Goal: Navigation & Orientation: Find specific page/section

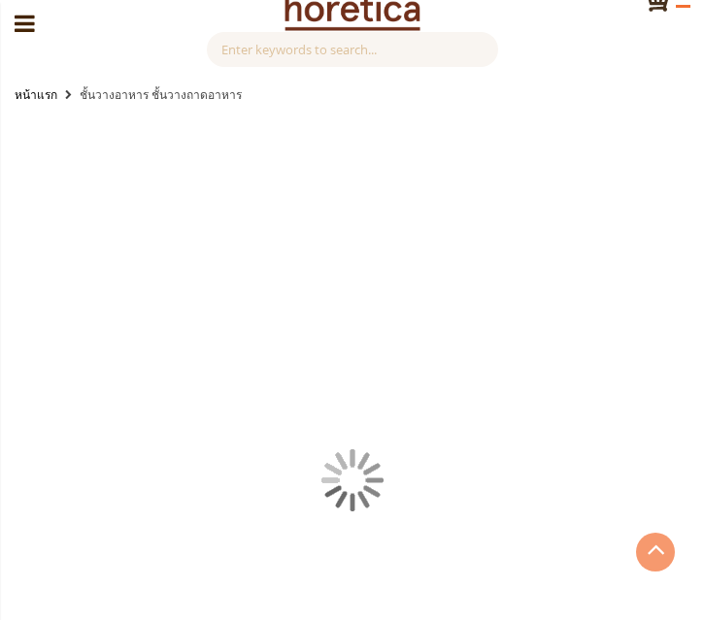
scroll to position [8, 0]
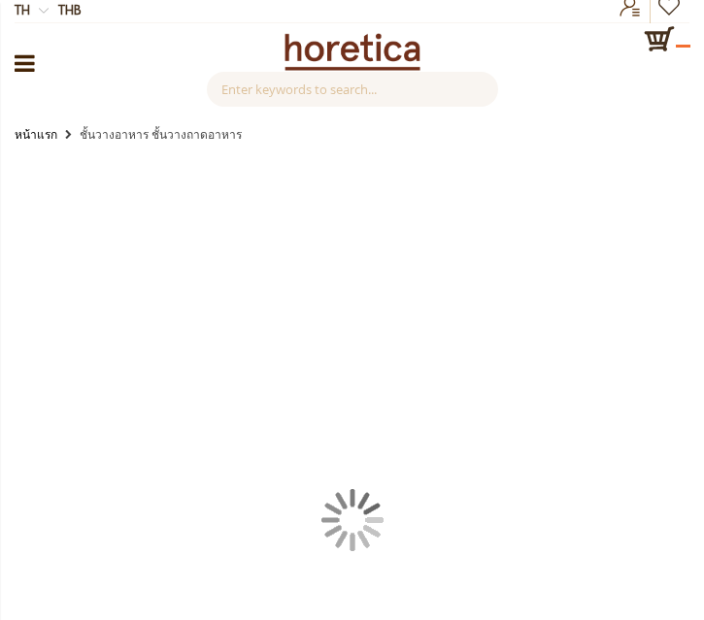
click at [352, 516] on img at bounding box center [352, 520] width 62 height 62
click at [354, 516] on img at bounding box center [352, 520] width 62 height 62
click at [364, 510] on img at bounding box center [352, 520] width 62 height 62
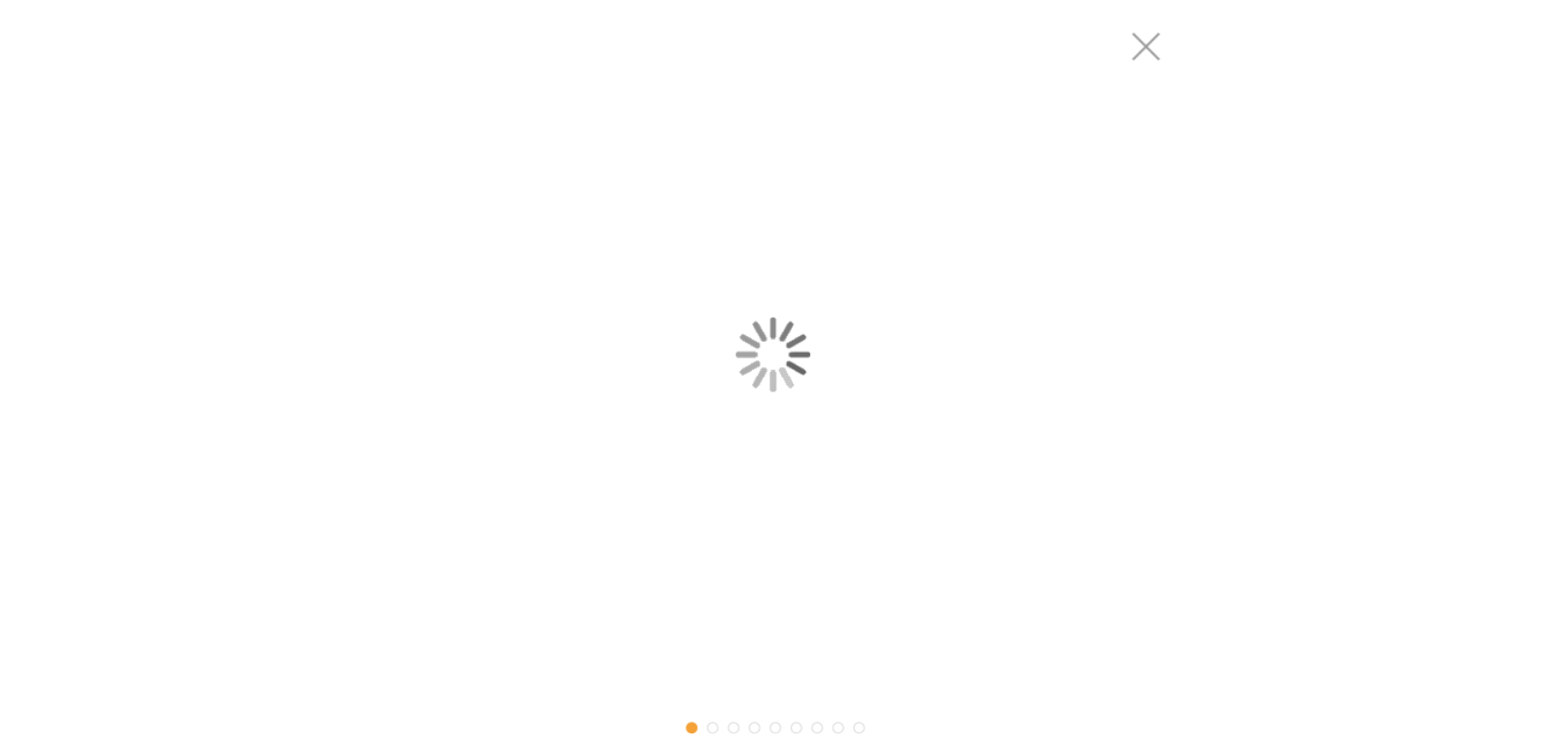
scroll to position [0, 0]
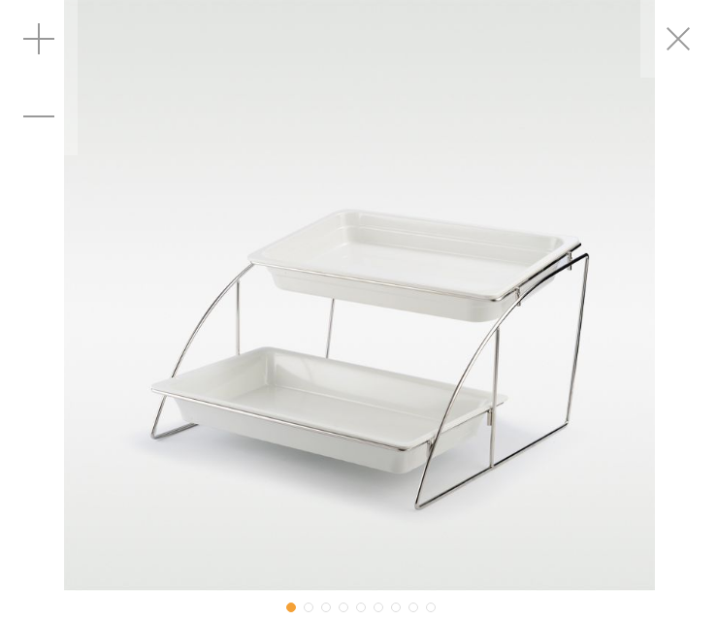
click at [684, 192] on div "ชั้นวางอาหาร ชั้นวางถาดอาหาร" at bounding box center [359, 295] width 718 height 591
click at [37, 103] on div "Zoom out" at bounding box center [39, 117] width 78 height 78
click at [36, 31] on div "Zoom in" at bounding box center [39, 39] width 78 height 78
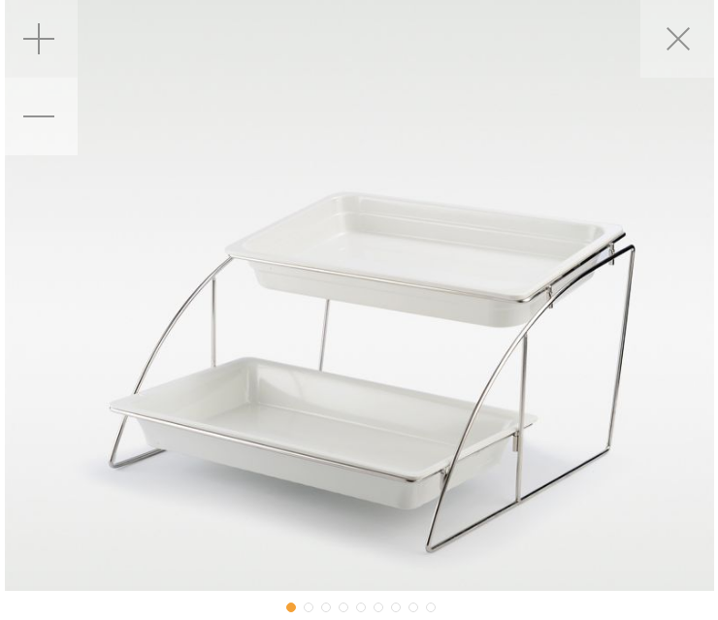
click at [38, 114] on div "Zoom out" at bounding box center [39, 117] width 78 height 78
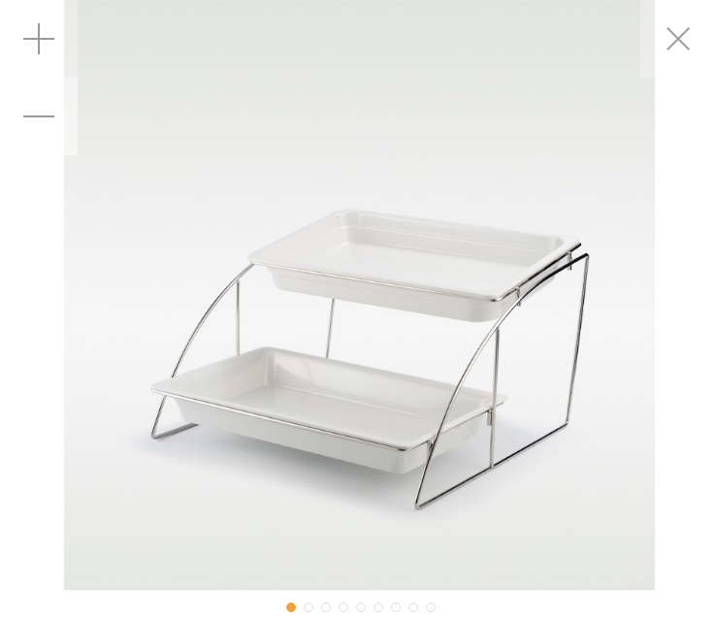
click at [38, 114] on div "Zoom out" at bounding box center [39, 117] width 78 height 78
click at [38, 111] on div "Zoom out" at bounding box center [39, 117] width 78 height 78
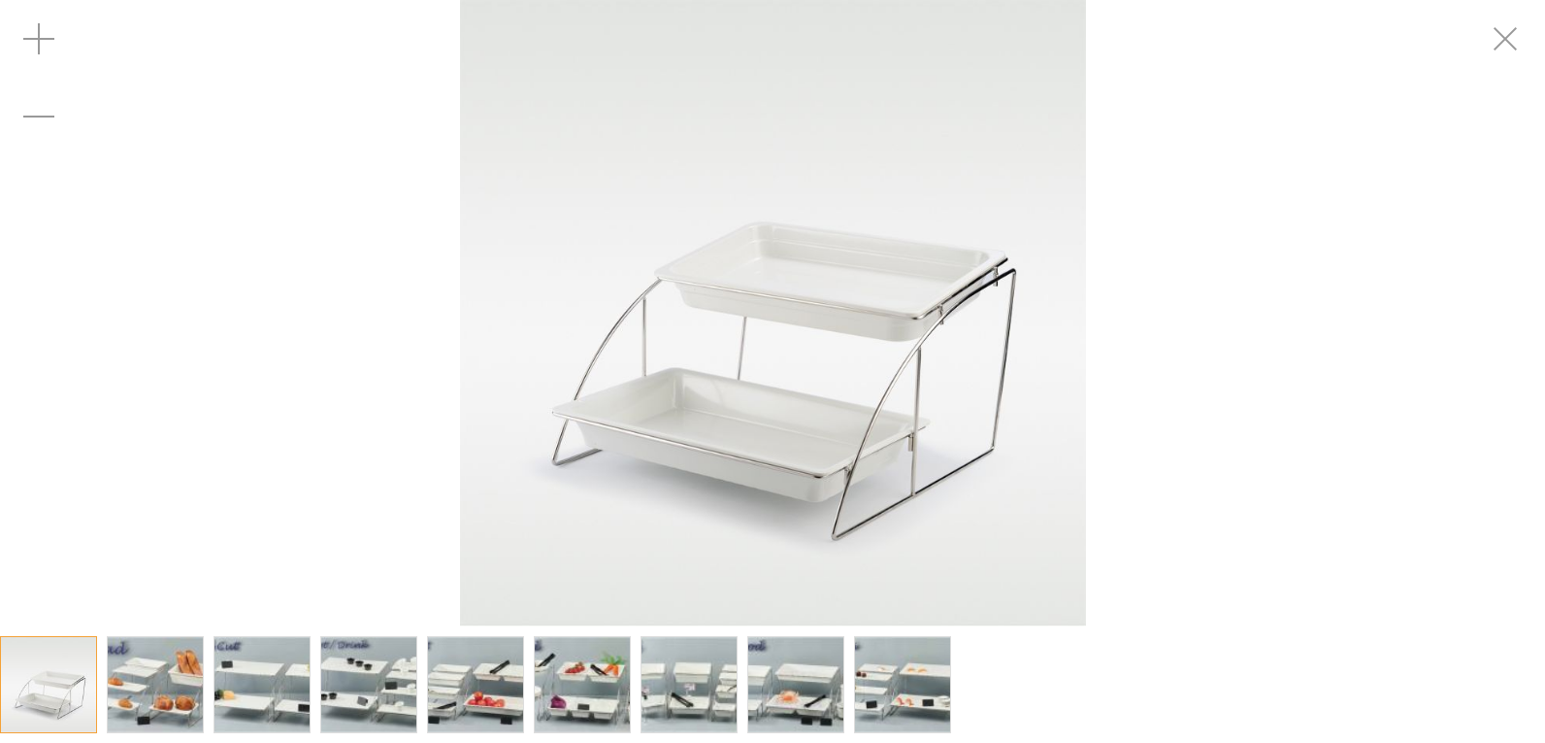
click at [450, 691] on img "catering food display stands, buffet display stands, catering display stands, b…" at bounding box center [476, 684] width 162 height 95
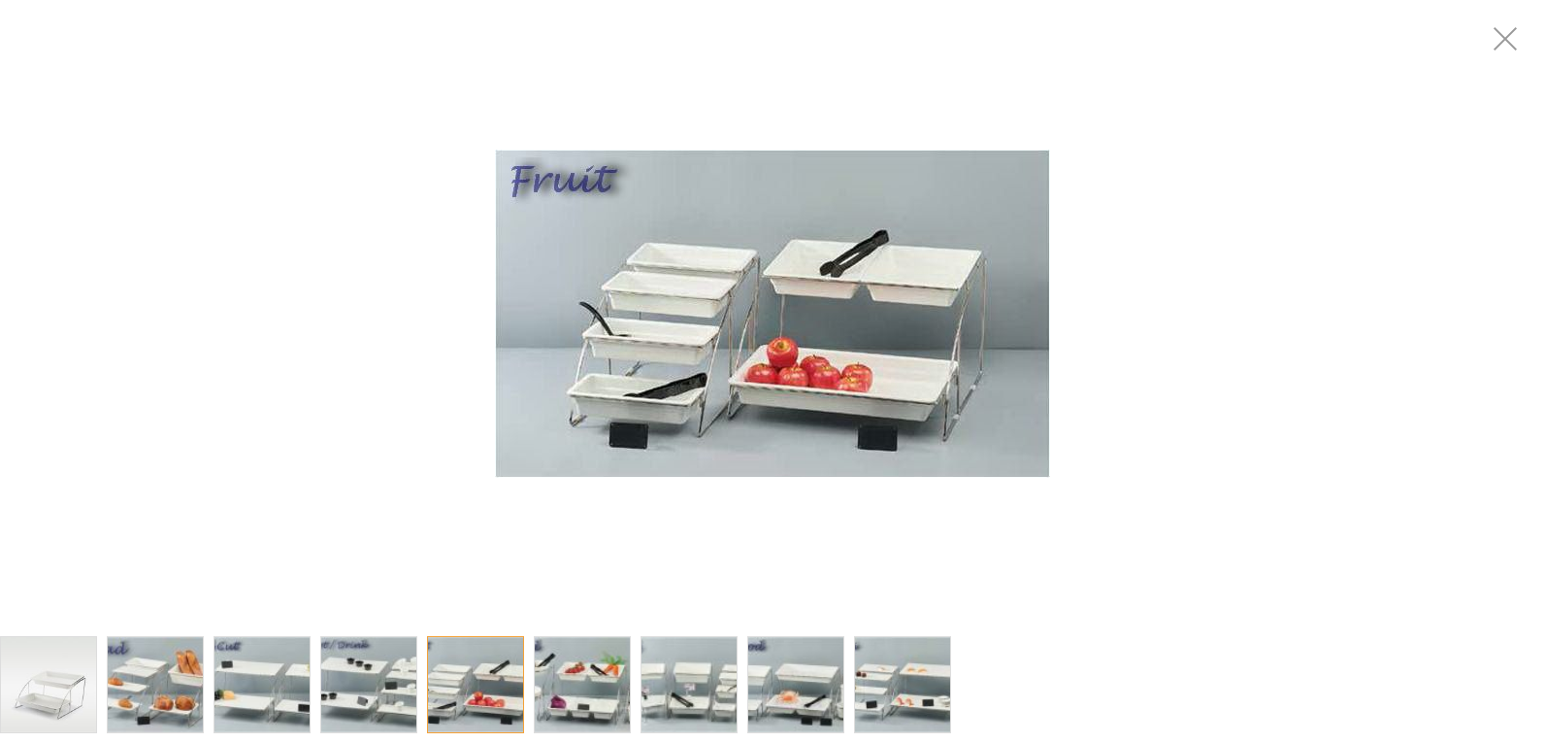
click at [457, 691] on div at bounding box center [475, 684] width 97 height 97
click at [249, 684] on img "catering food display stands, buffet display stands, catering display stands, b…" at bounding box center [263, 684] width 162 height 95
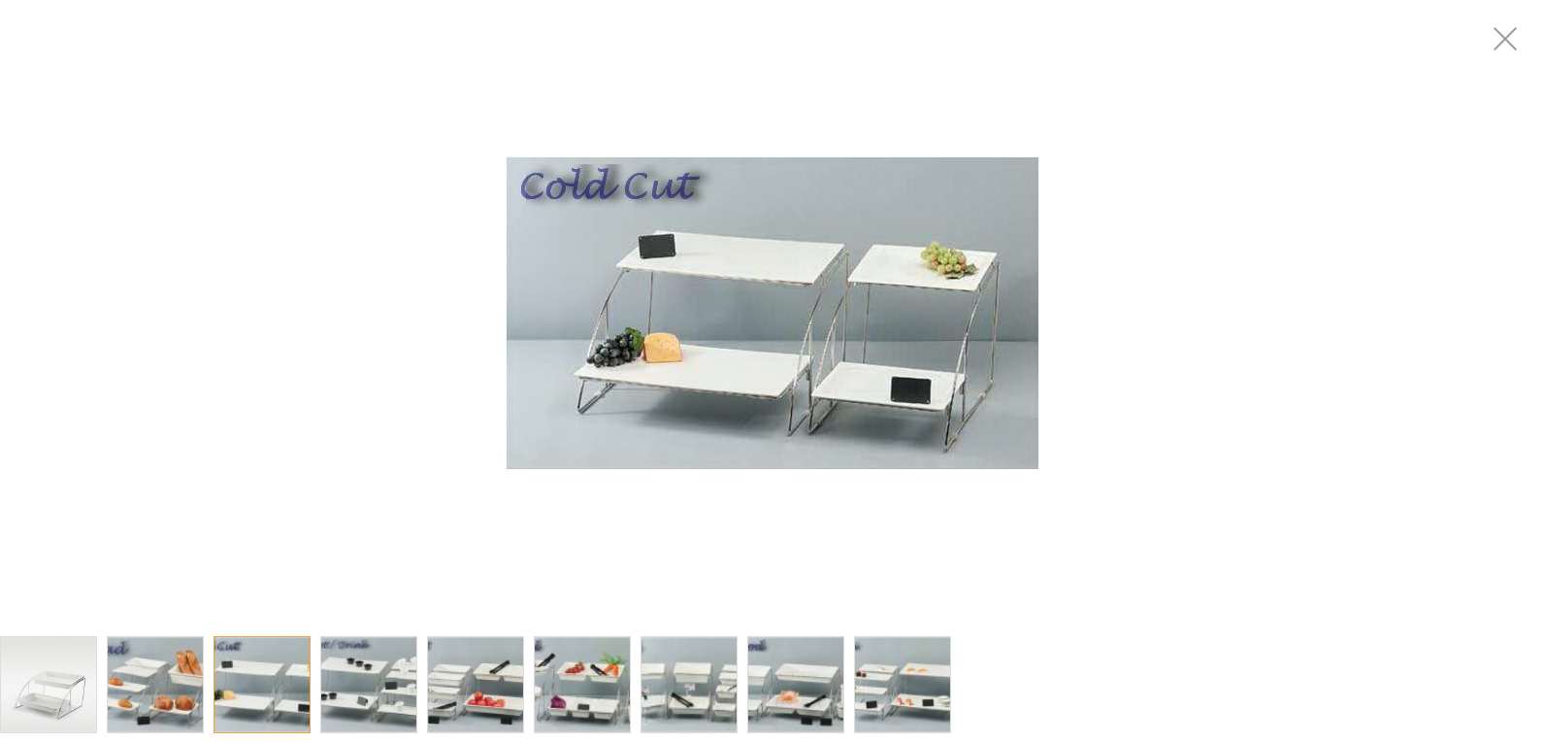
click at [826, 706] on img "catering food display stands, buffet display stands, catering display stands, b…" at bounding box center [796, 684] width 174 height 95
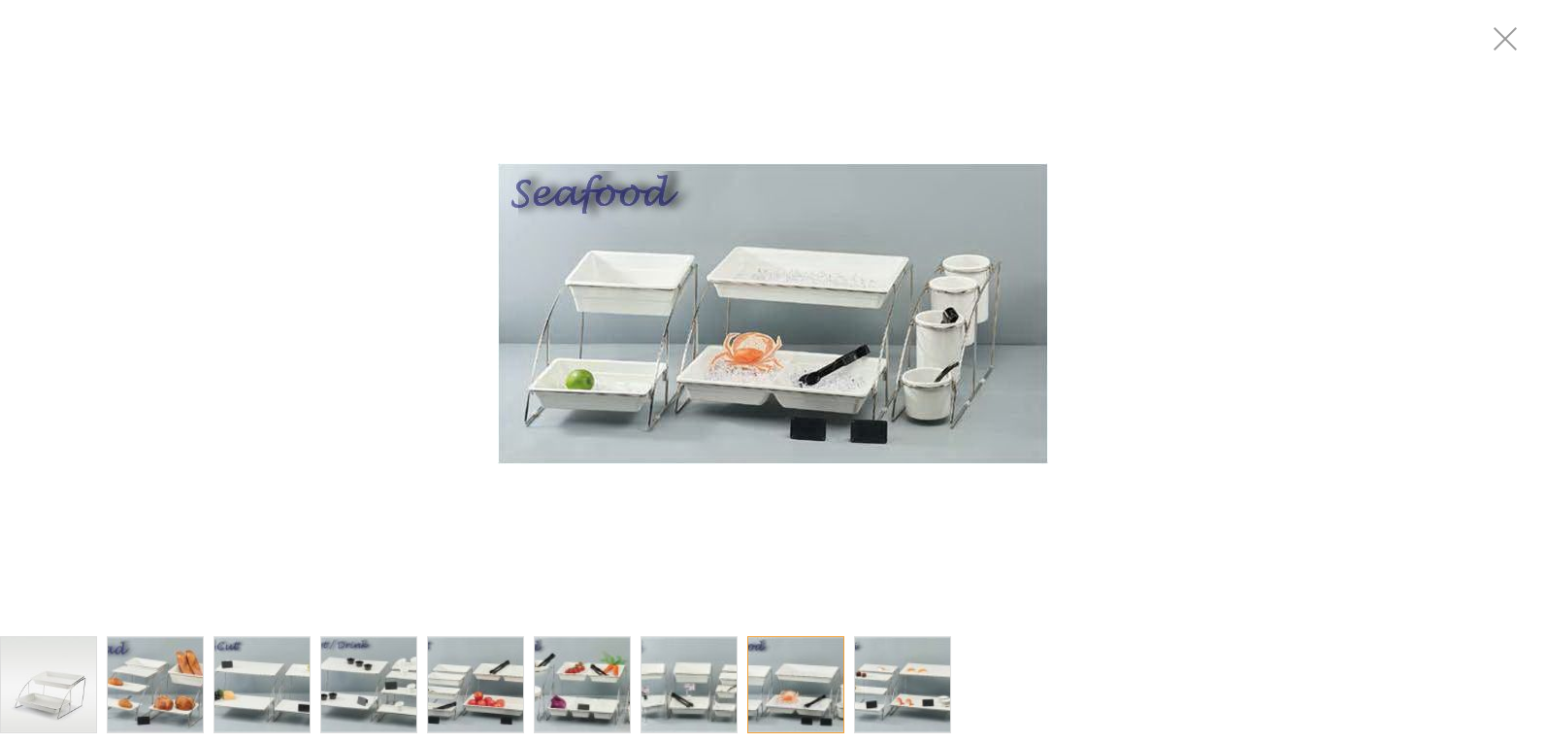
click at [911, 677] on img "catering food display stands, buffet display stands, catering display stands, b…" at bounding box center [903, 684] width 162 height 95
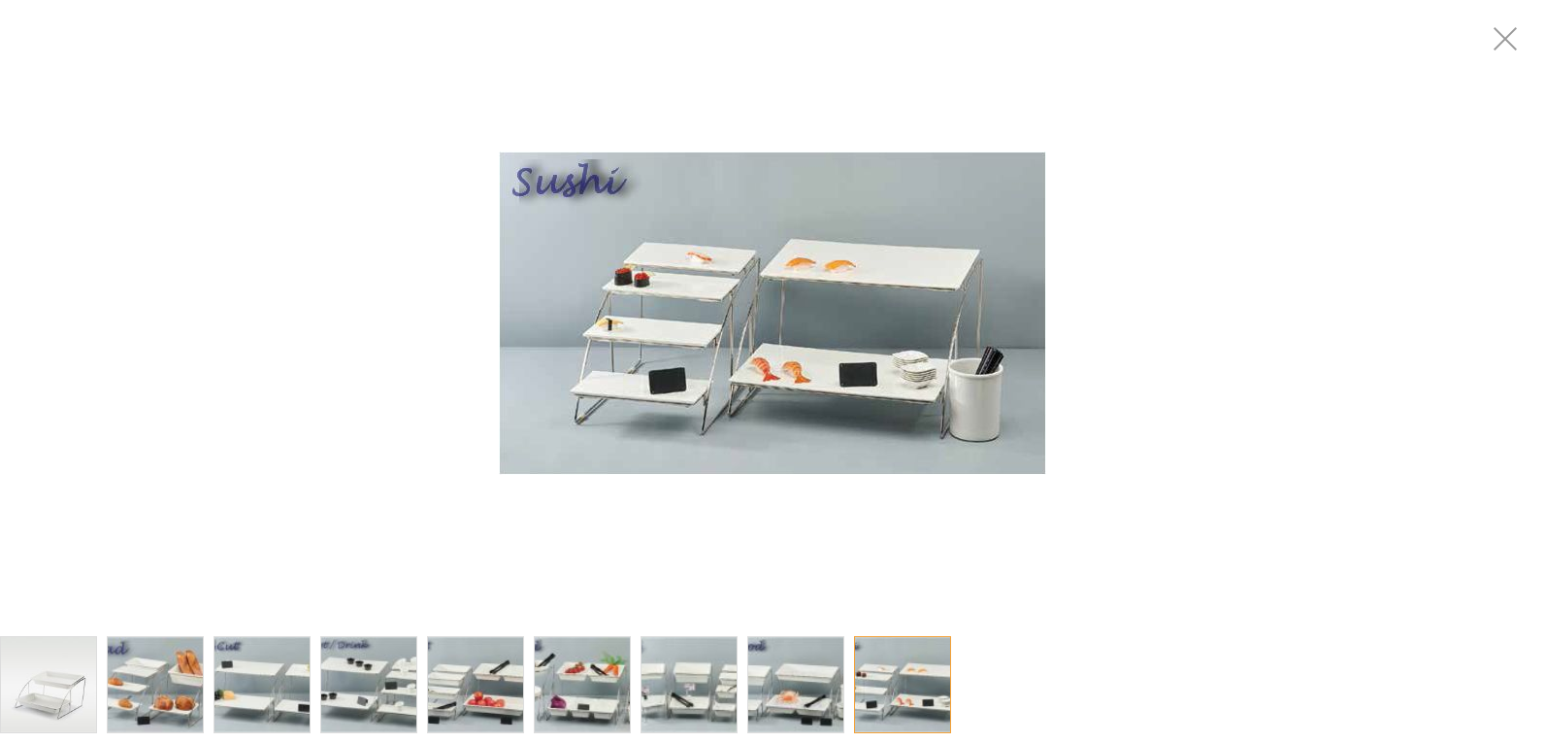
click at [920, 673] on div at bounding box center [902, 684] width 97 height 97
